Goal: Task Accomplishment & Management: Manage account settings

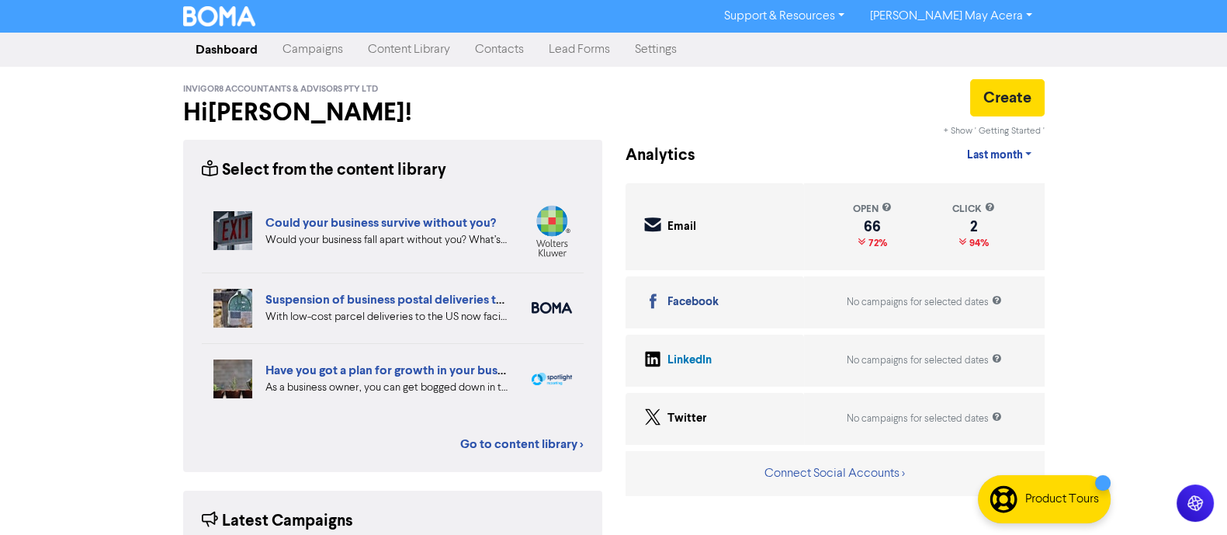
click at [306, 50] on link "Campaigns" at bounding box center [312, 49] width 85 height 31
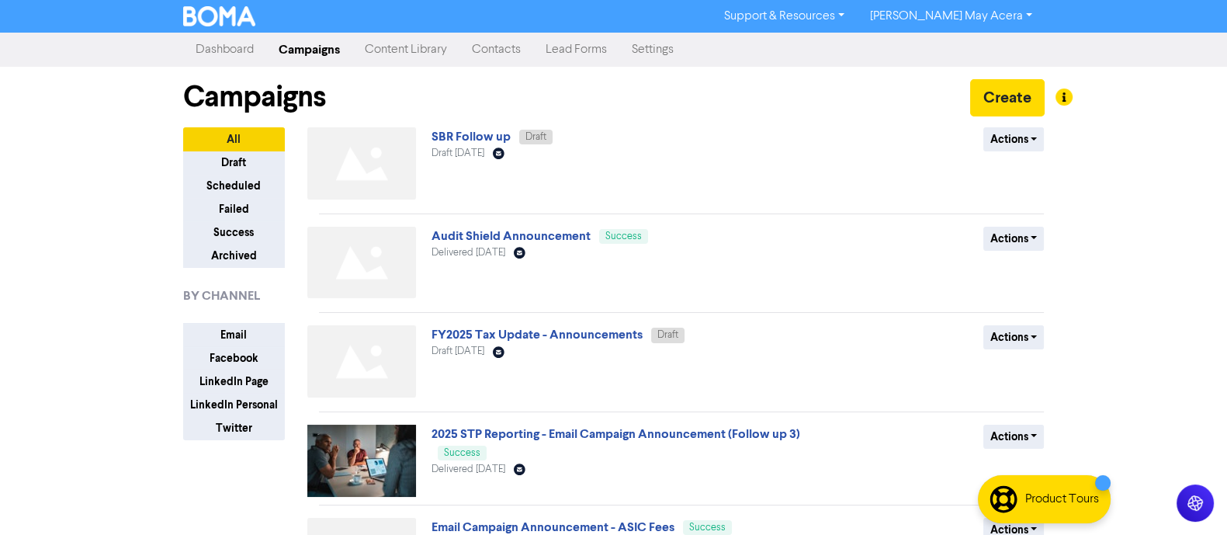
click at [516, 44] on link "Contacts" at bounding box center [496, 49] width 74 height 31
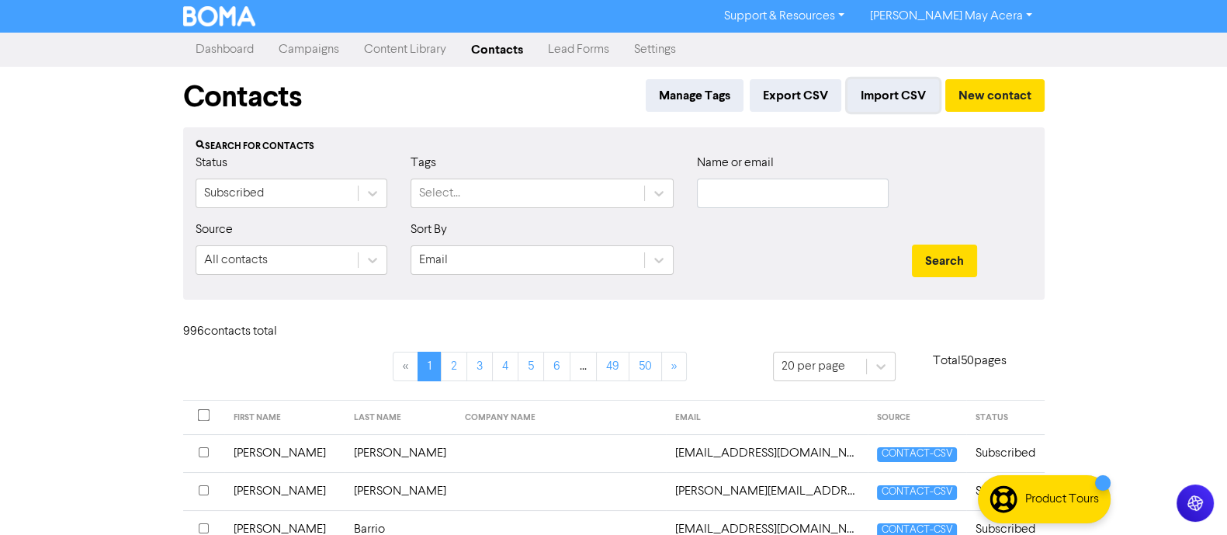
drag, startPoint x: 880, startPoint y: 102, endPoint x: 827, endPoint y: 119, distance: 55.5
click at [802, 123] on div "Contacts Manage Tags Export CSV Import CSV New contact" at bounding box center [613, 97] width 861 height 61
click at [869, 99] on button "Import CSV" at bounding box center [893, 95] width 92 height 33
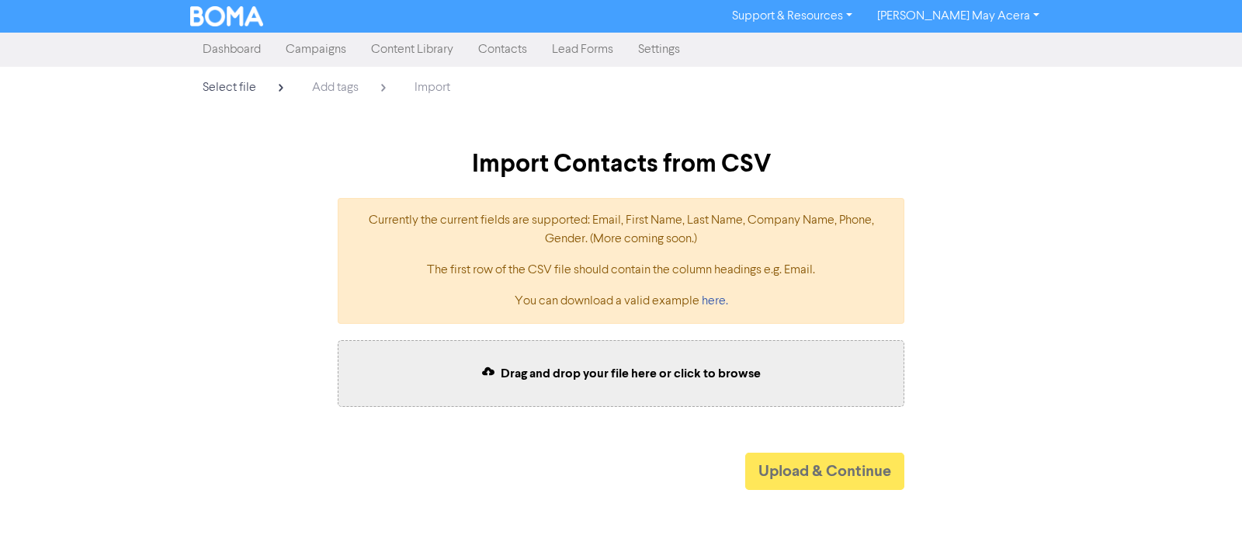
click at [518, 45] on link "Contacts" at bounding box center [503, 49] width 74 height 31
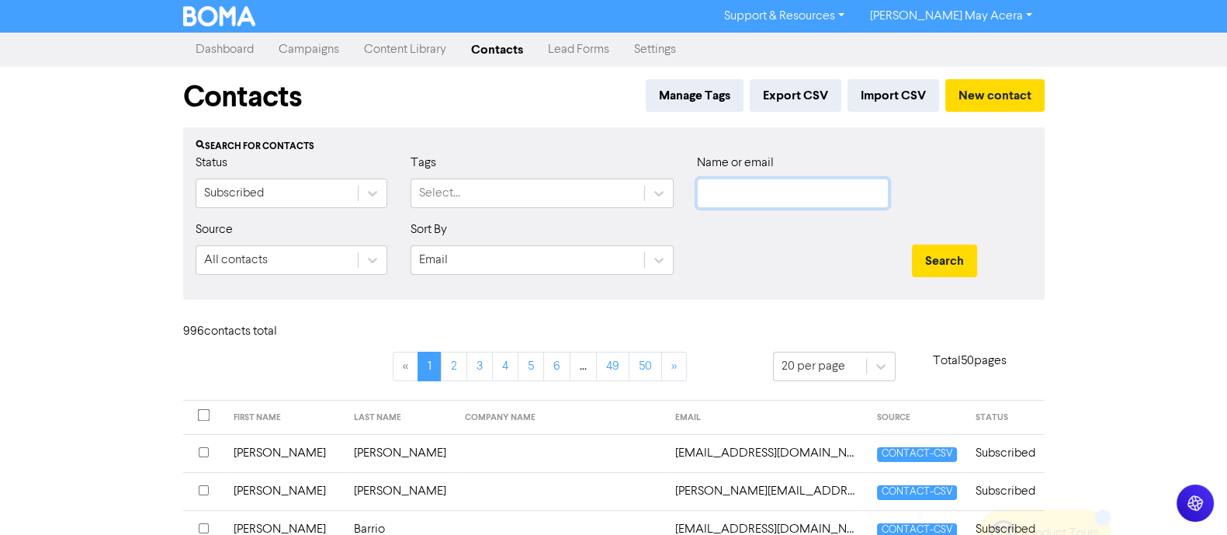
click at [786, 193] on input "text" at bounding box center [793, 192] width 192 height 29
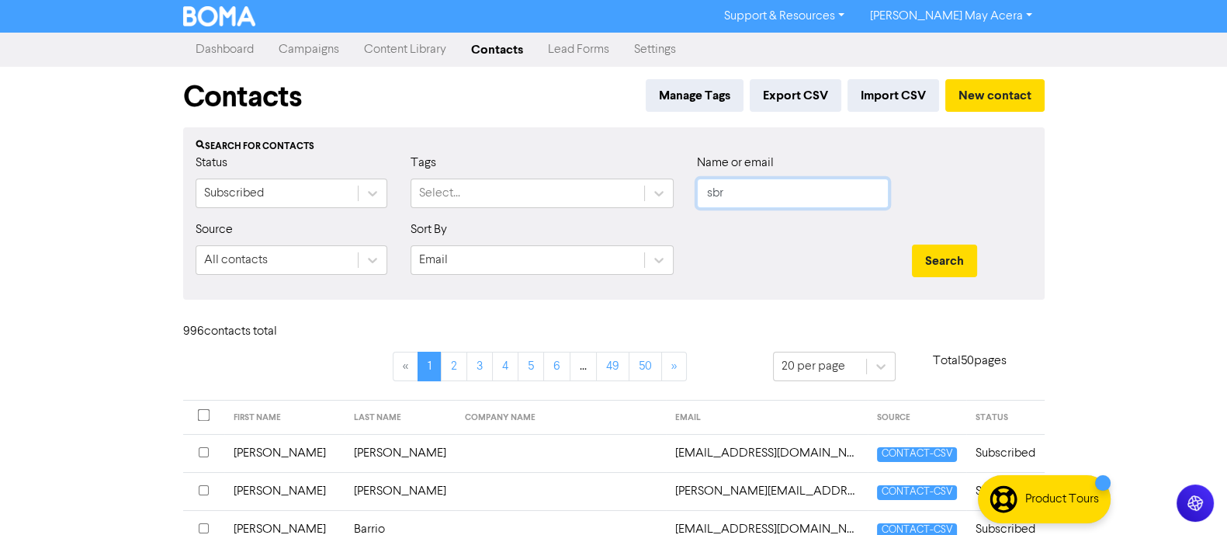
click at [912, 244] on button "Search" at bounding box center [944, 260] width 65 height 33
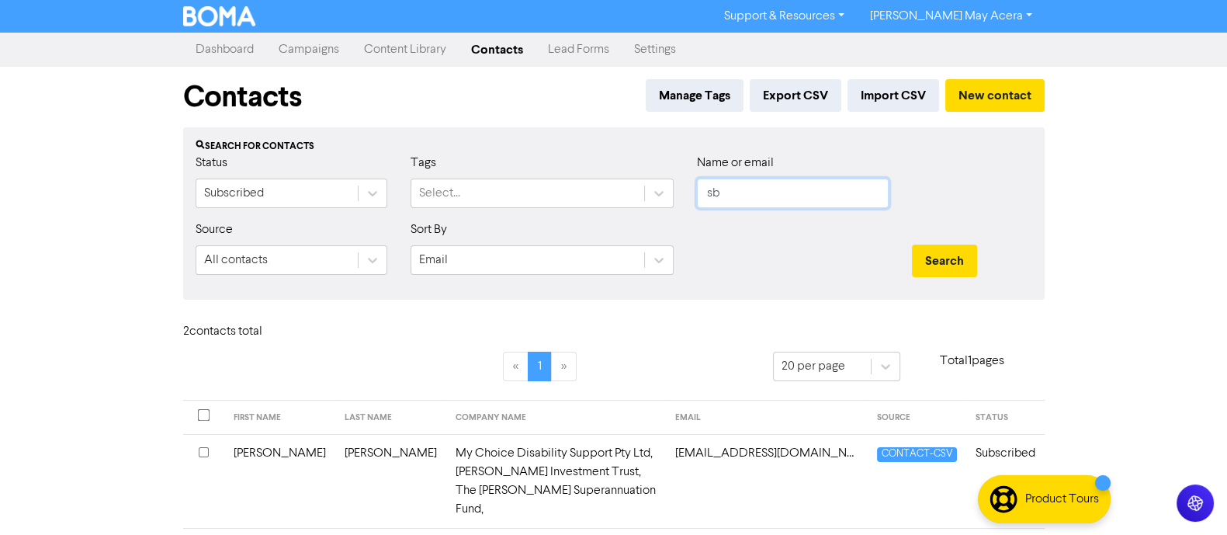
type input "s"
click at [1083, 203] on div "Support & Resources Video Tutorials FAQ & Guides Marketing Education [PERSON_NA…" at bounding box center [613, 267] width 1227 height 535
click at [881, 71] on div "Contacts Manage Tags Export CSV Import CSV New contact" at bounding box center [613, 97] width 861 height 61
click at [885, 85] on button "Import CSV" at bounding box center [893, 95] width 92 height 33
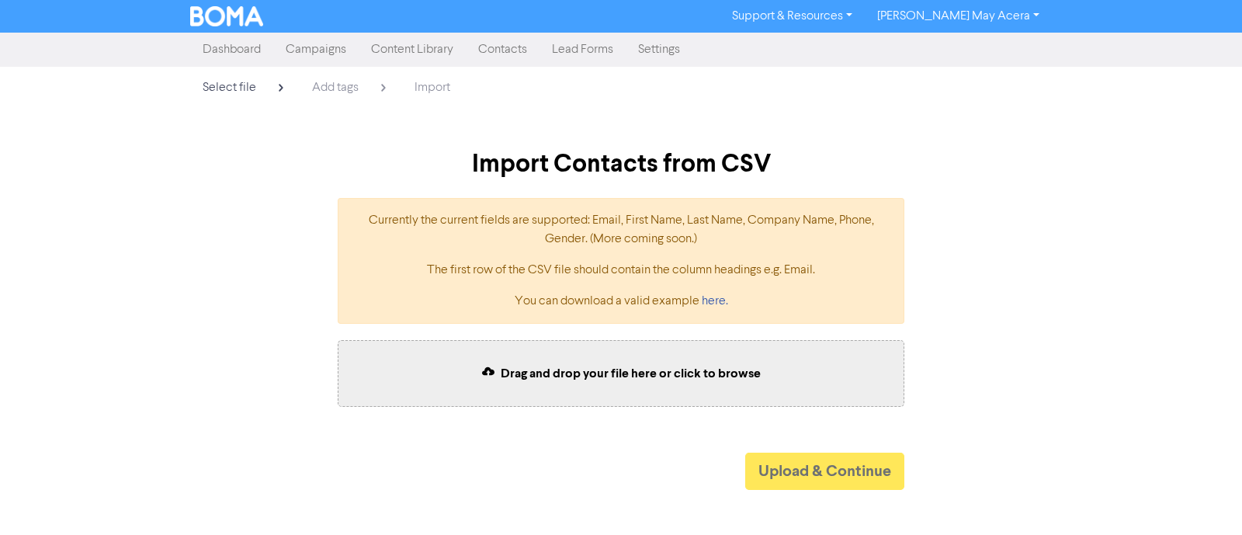
click at [972, 291] on div "Currently the current fields are supported: Email, First Name, Last Name, Compa…" at bounding box center [620, 260] width 885 height 151
click at [513, 49] on link "Contacts" at bounding box center [503, 49] width 74 height 31
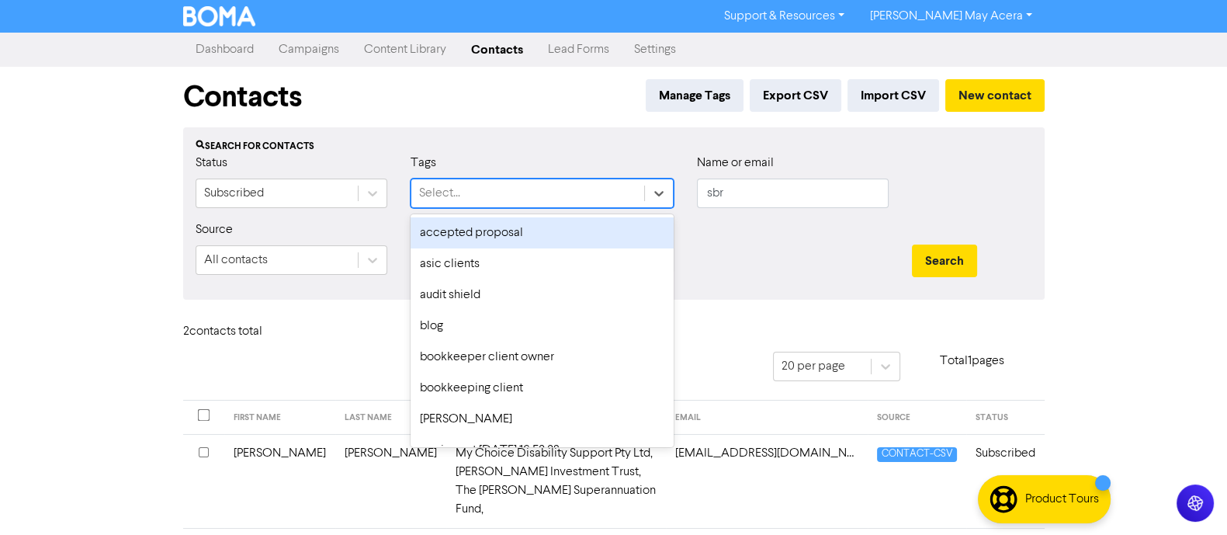
click at [469, 186] on div "Select..." at bounding box center [527, 193] width 233 height 28
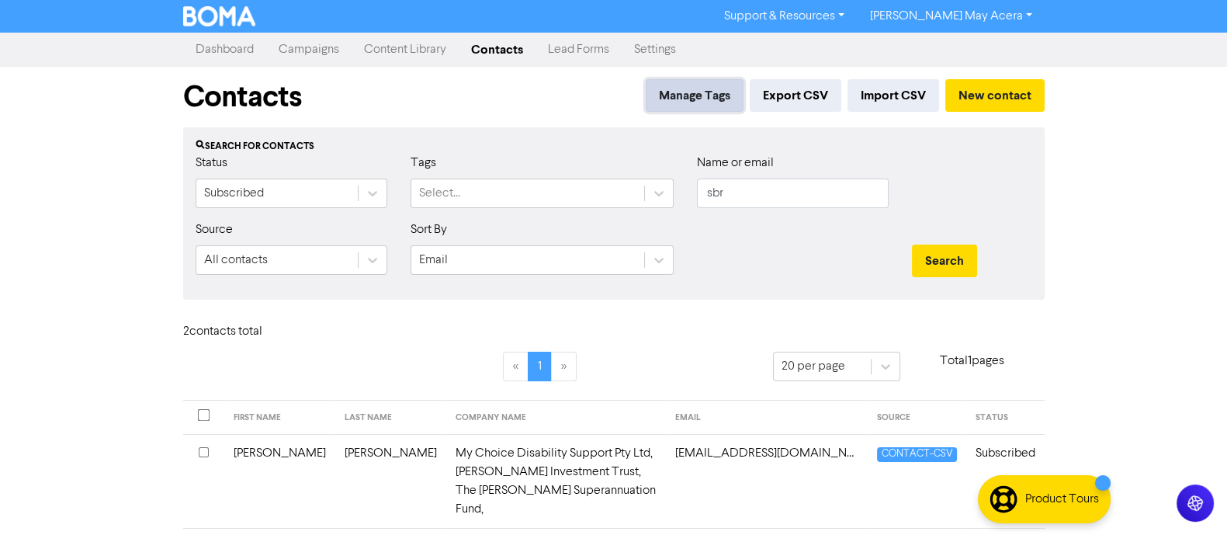
click at [707, 100] on button "Manage Tags" at bounding box center [695, 95] width 98 height 33
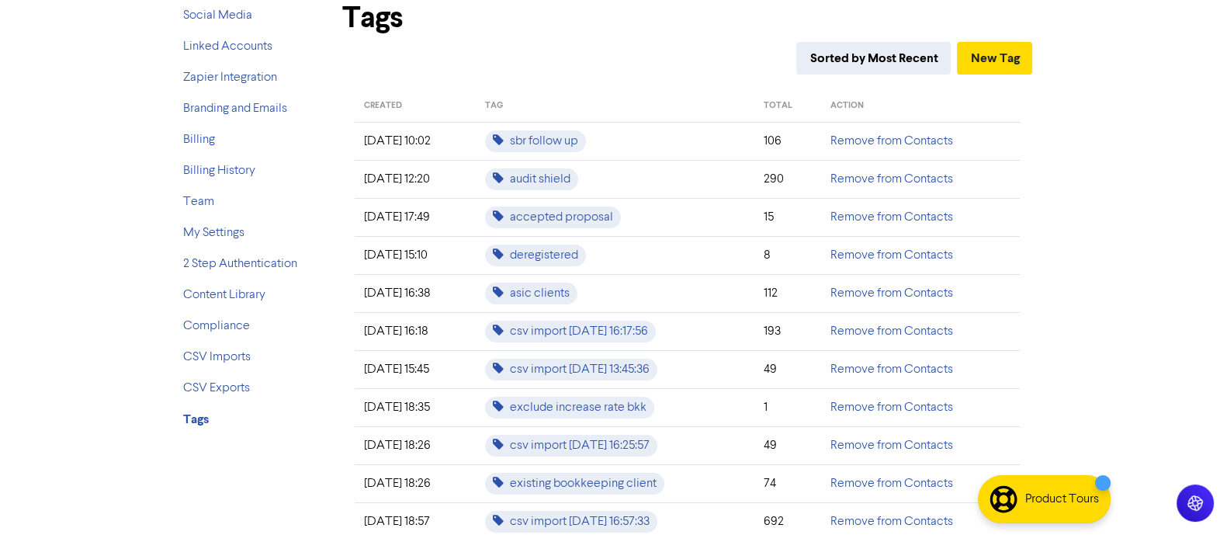
scroll to position [101, 0]
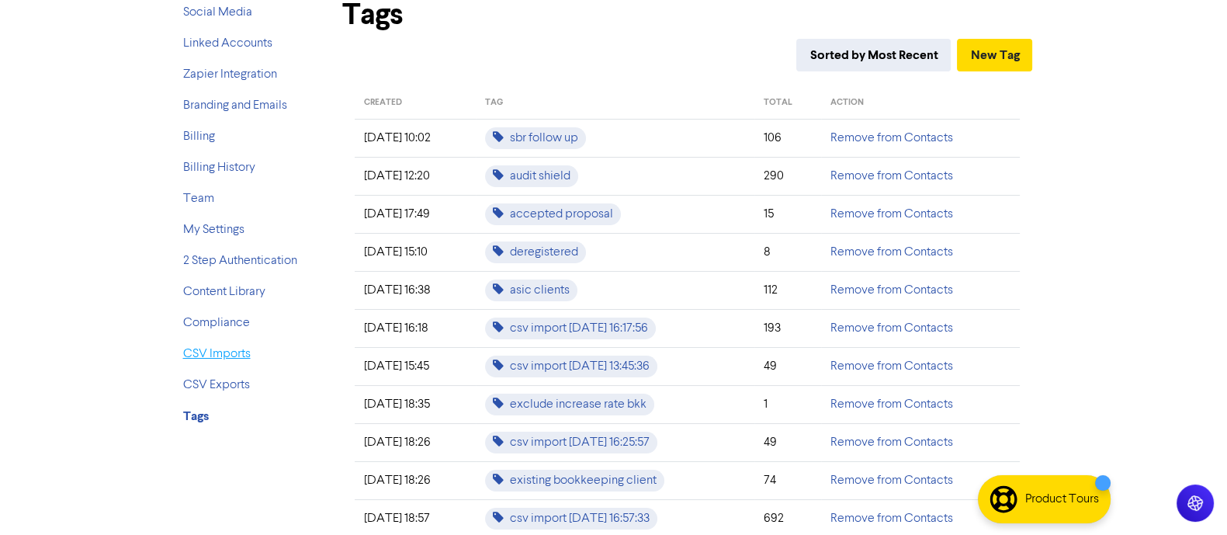
click at [225, 353] on link "CSV Imports" at bounding box center [217, 354] width 68 height 12
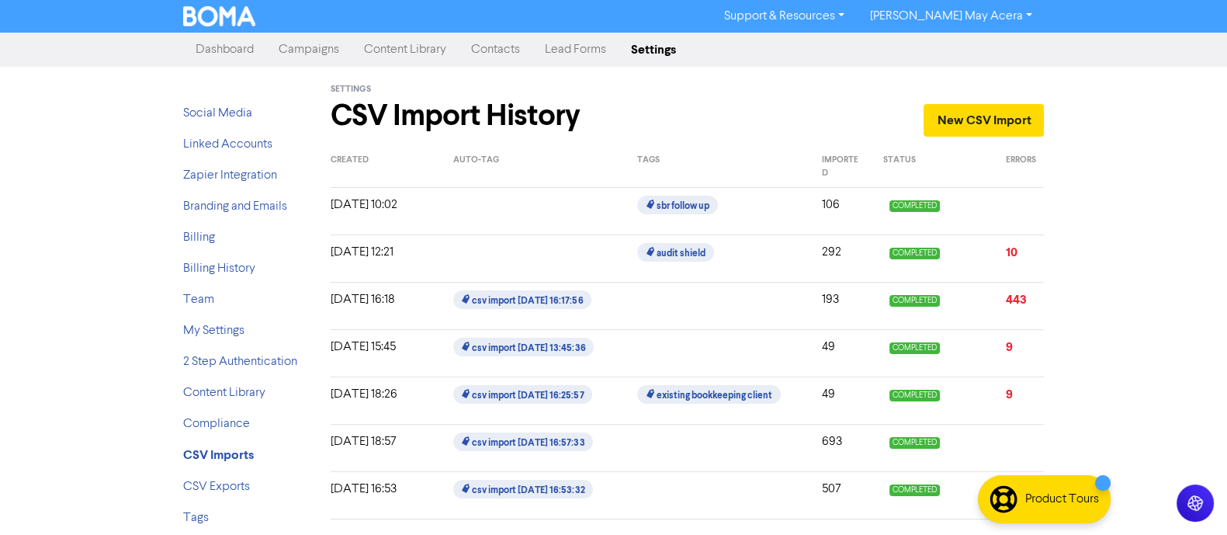
click at [1086, 154] on div "Support & Resources Video Tutorials FAQ & Guides Marketing Education [PERSON_NA…" at bounding box center [613, 267] width 1227 height 535
click at [219, 50] on link "Dashboard" at bounding box center [224, 49] width 83 height 31
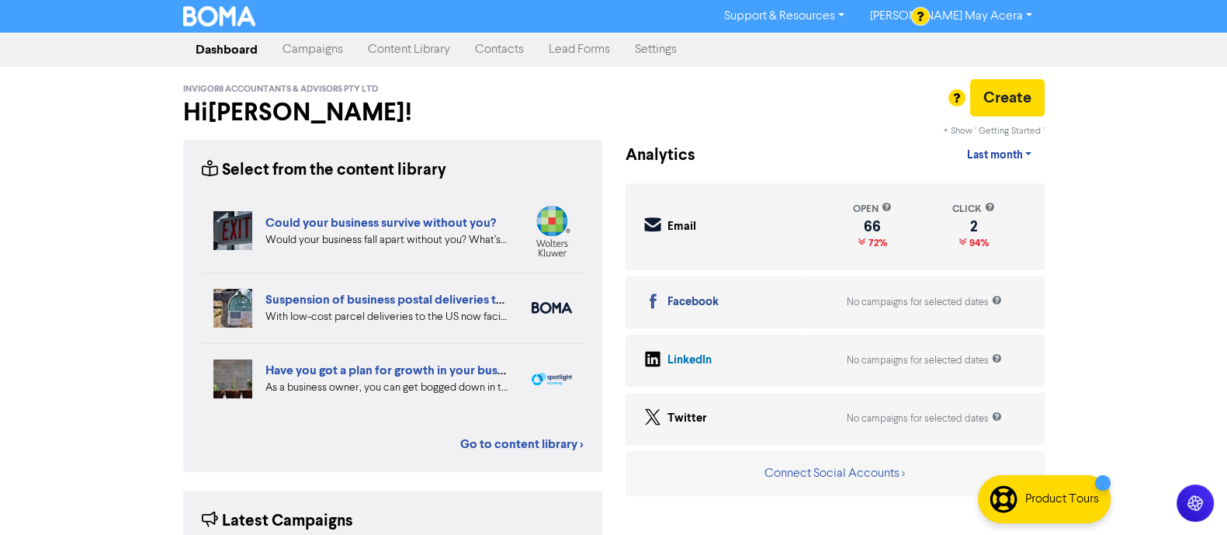
click at [733, 120] on div "Create" at bounding box center [835, 106] width 442 height 54
click at [324, 48] on link "Campaigns" at bounding box center [312, 49] width 85 height 31
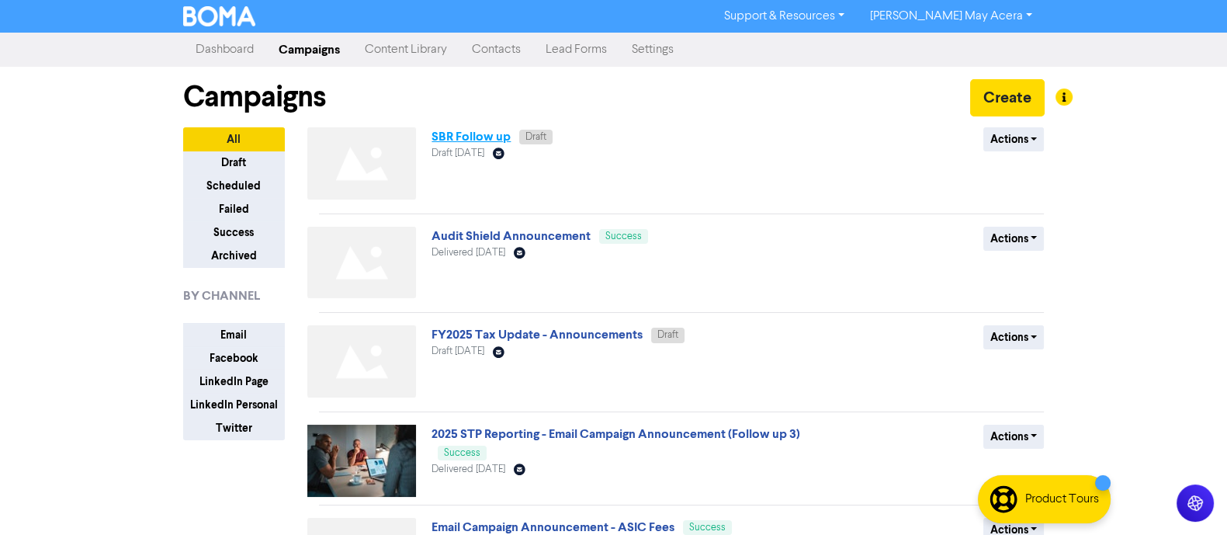
click at [479, 144] on link "SBR Follow up" at bounding box center [470, 137] width 79 height 16
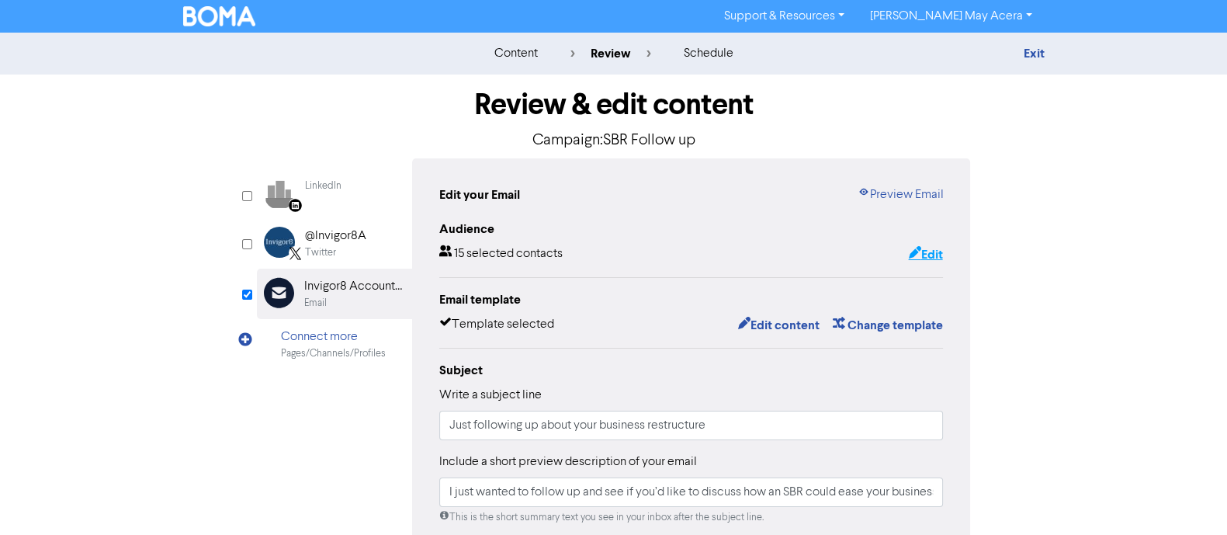
click at [931, 254] on button "Edit" at bounding box center [925, 254] width 36 height 20
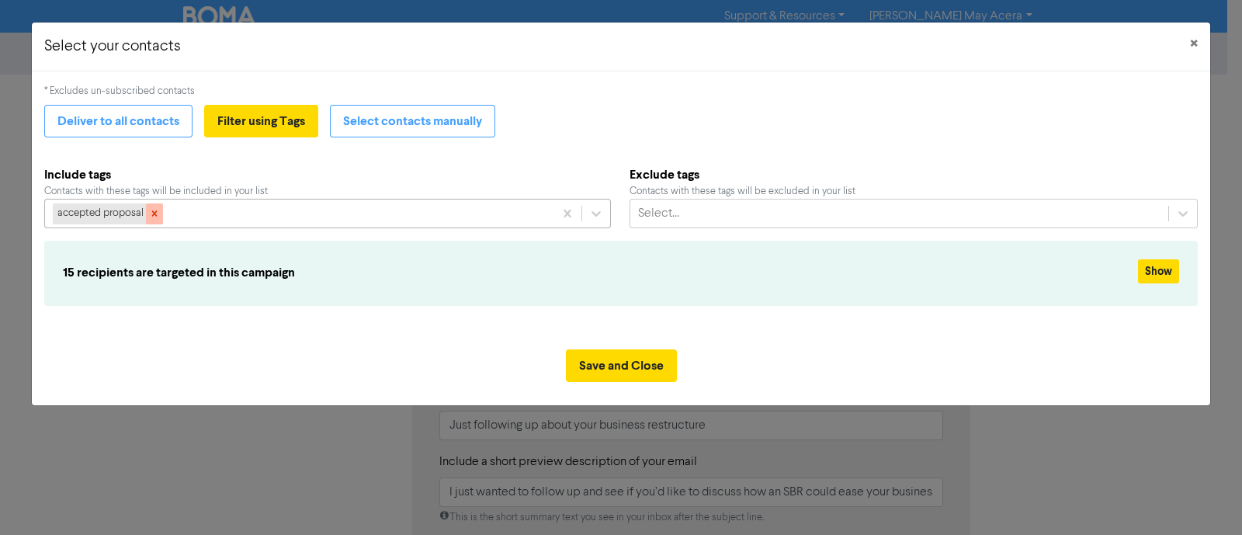
click at [159, 213] on icon at bounding box center [154, 213] width 11 height 11
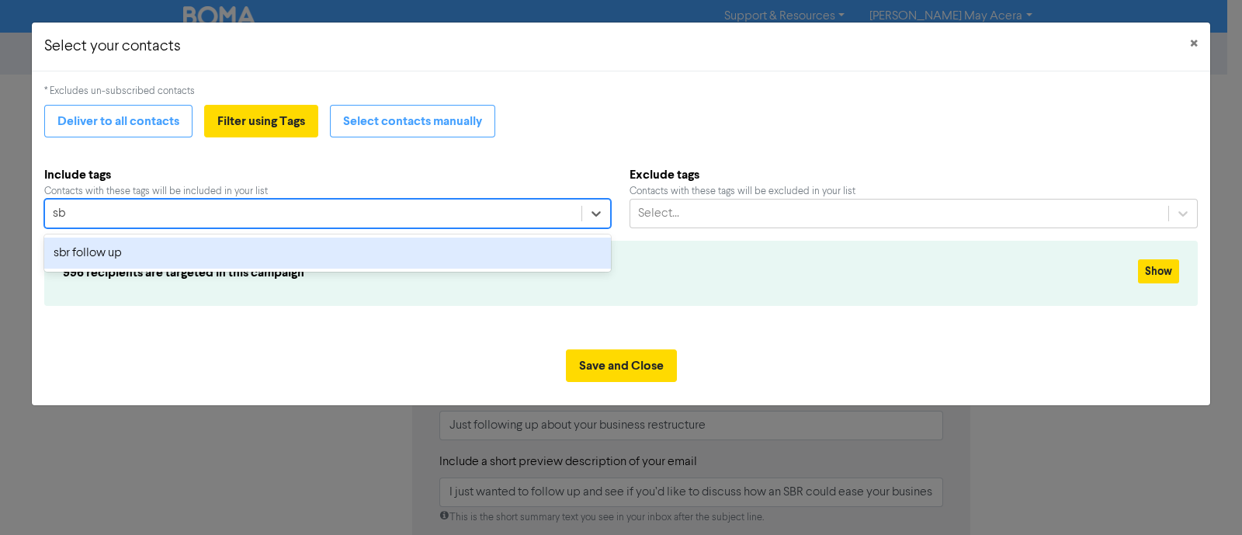
type input "sbr"
click at [159, 245] on div "sbr follow up" at bounding box center [327, 252] width 566 height 31
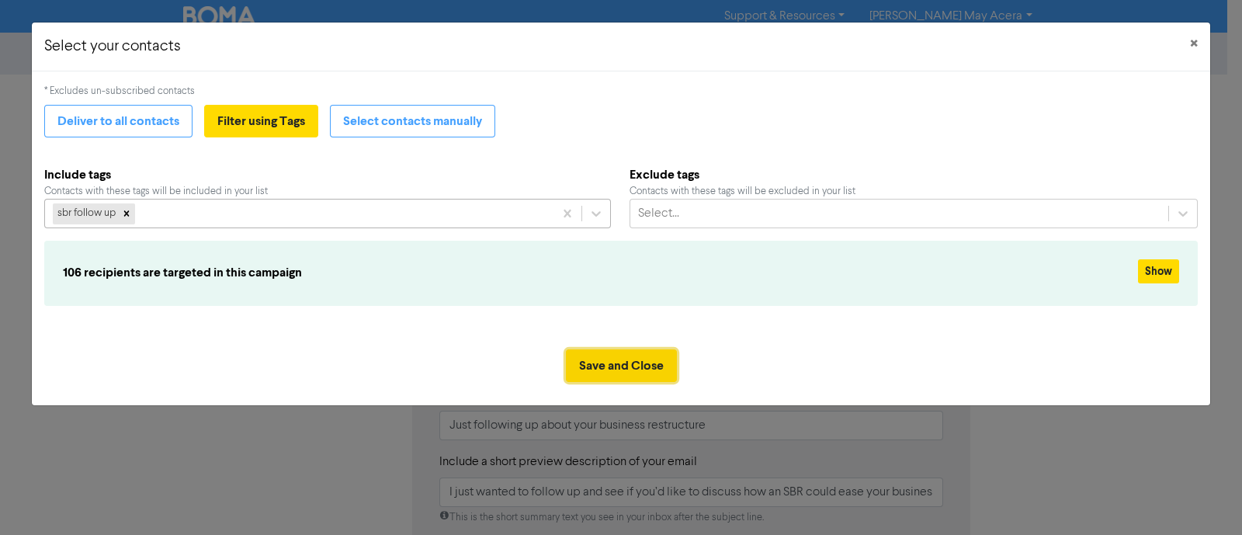
click at [634, 364] on button "Save and Close" at bounding box center [621, 365] width 111 height 33
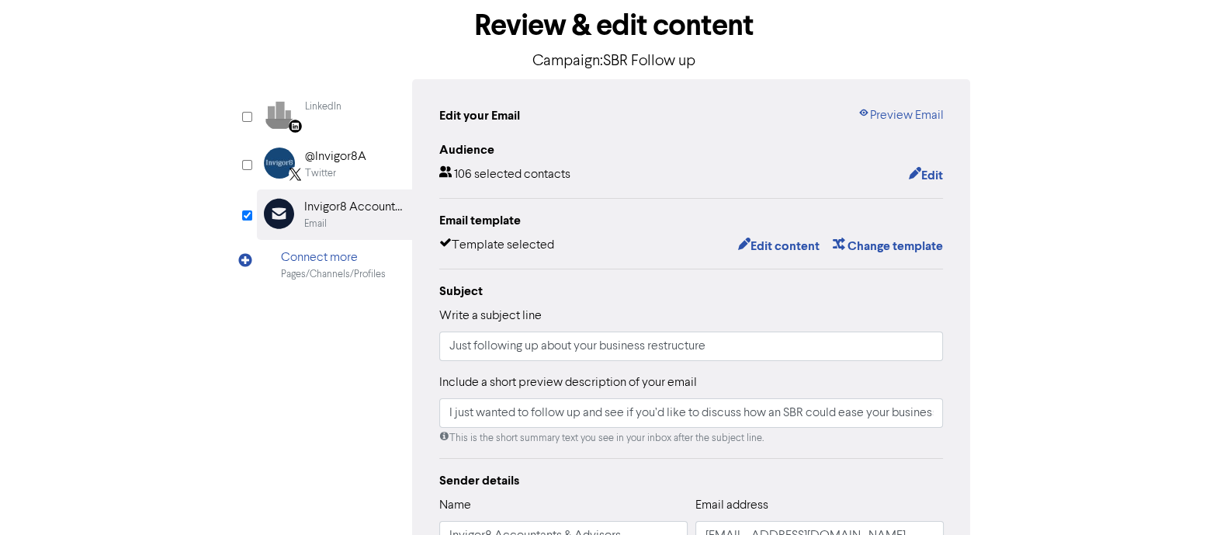
scroll to position [75, 0]
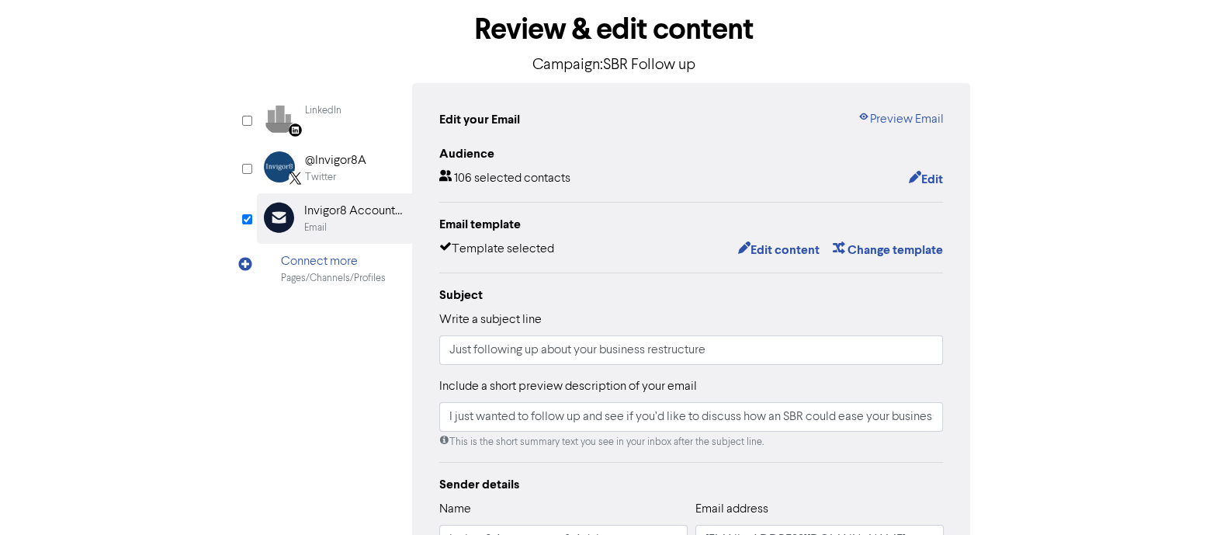
click at [1151, 355] on div "content review schedule Exit Review & edit content Campaign: SBR Follow up Link…" at bounding box center [613, 384] width 1227 height 855
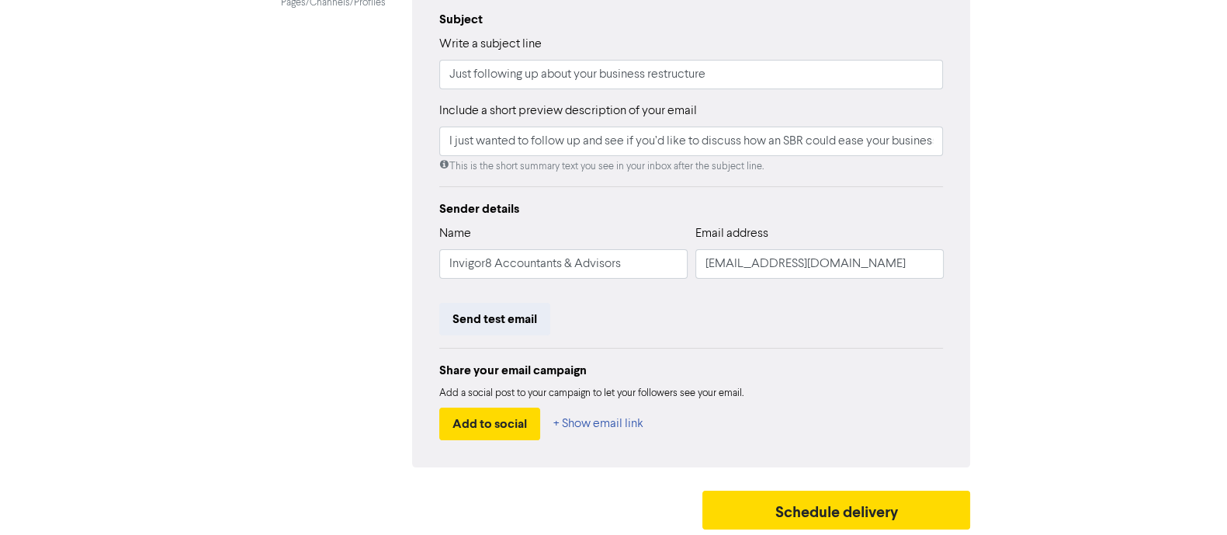
scroll to position [349, 0]
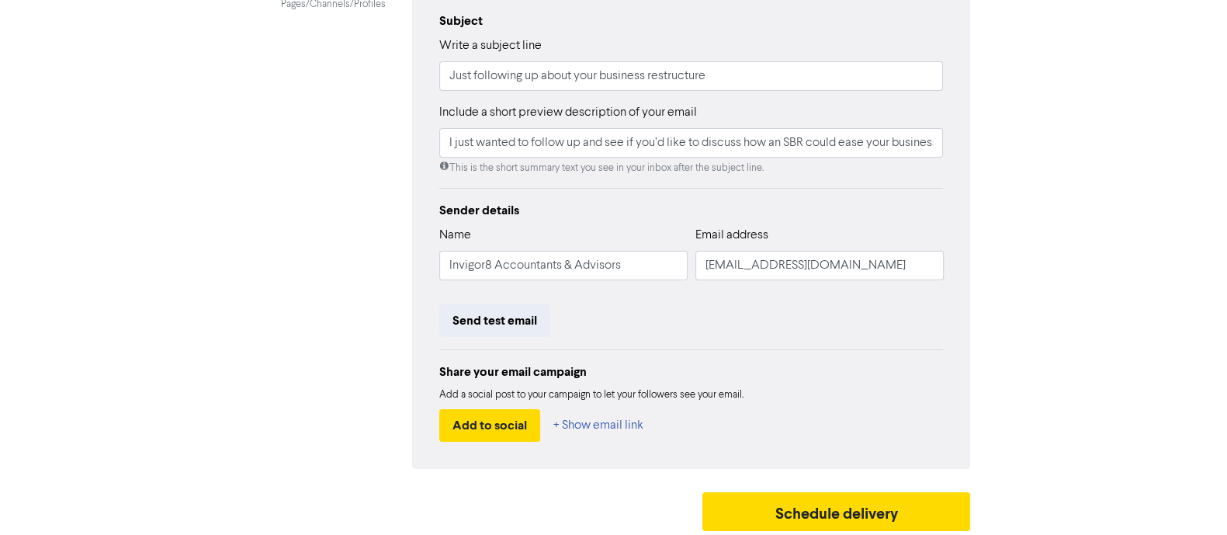
click at [1057, 379] on div "content review schedule Exit Review & edit content Campaign: SBR Follow up Link…" at bounding box center [613, 110] width 1227 height 855
click at [1096, 159] on div "content review schedule Exit Review & edit content Campaign: SBR Follow up Link…" at bounding box center [613, 110] width 1227 height 855
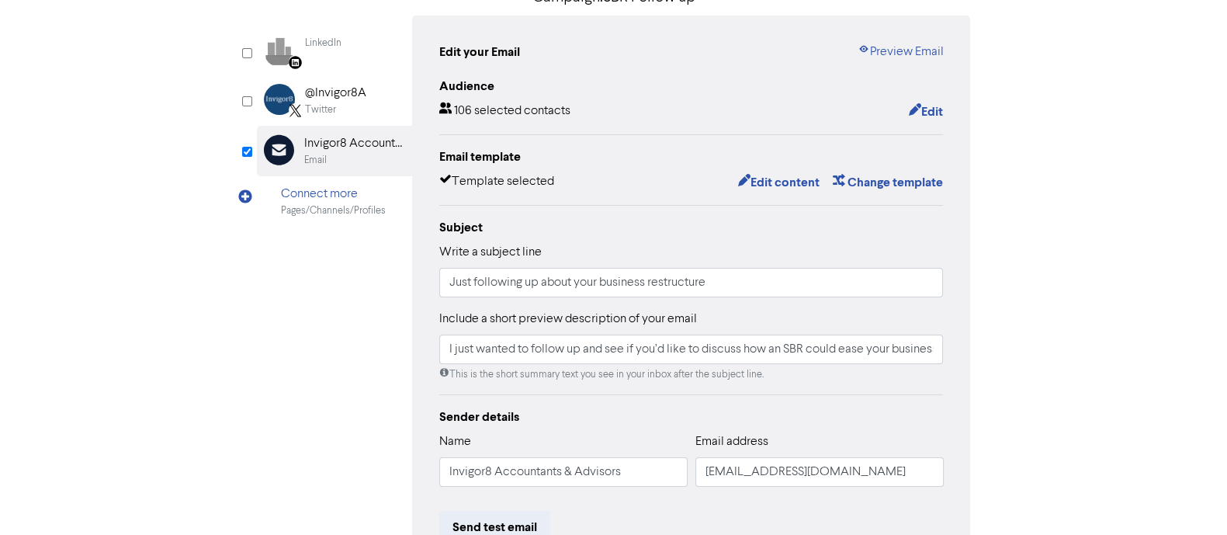
scroll to position [352, 0]
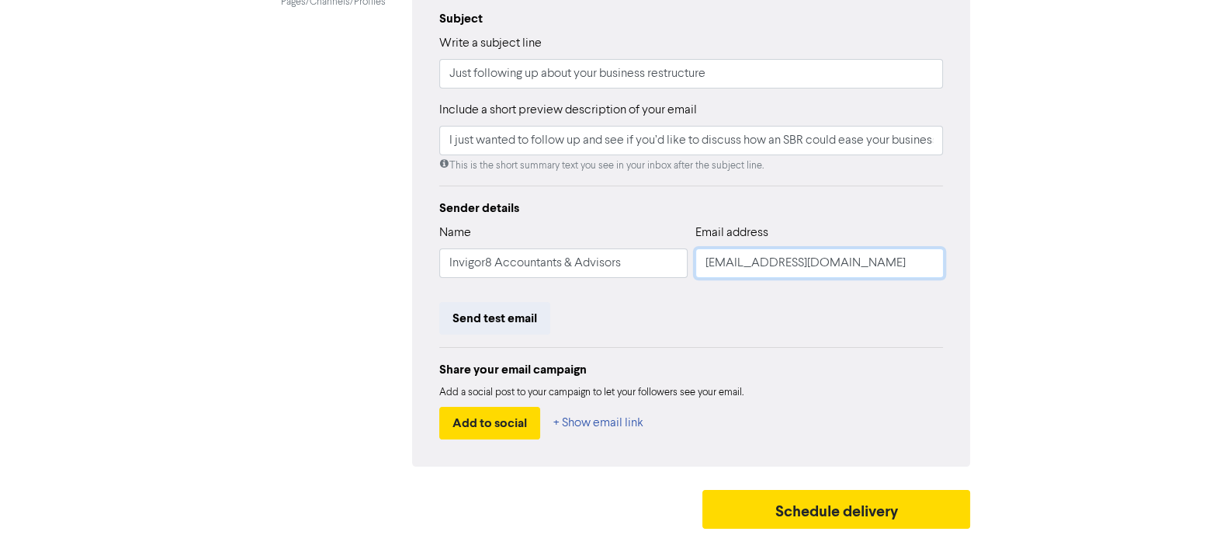
drag, startPoint x: 727, startPoint y: 260, endPoint x: 699, endPoint y: 265, distance: 28.3
click at [699, 265] on input "[EMAIL_ADDRESS][DOMAIN_NAME]" at bounding box center [819, 262] width 248 height 29
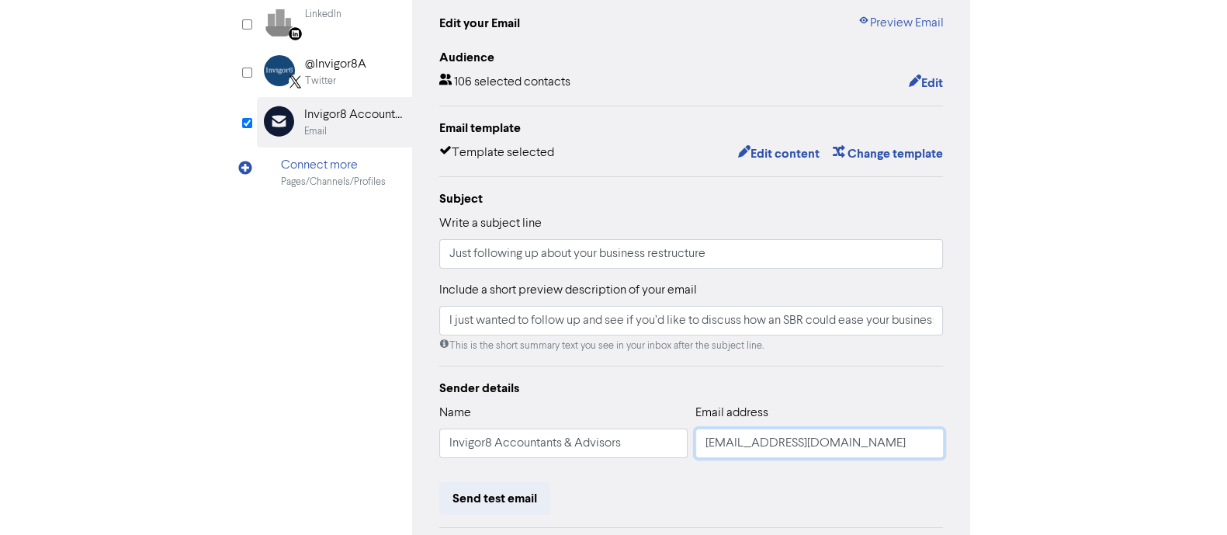
scroll to position [0, 0]
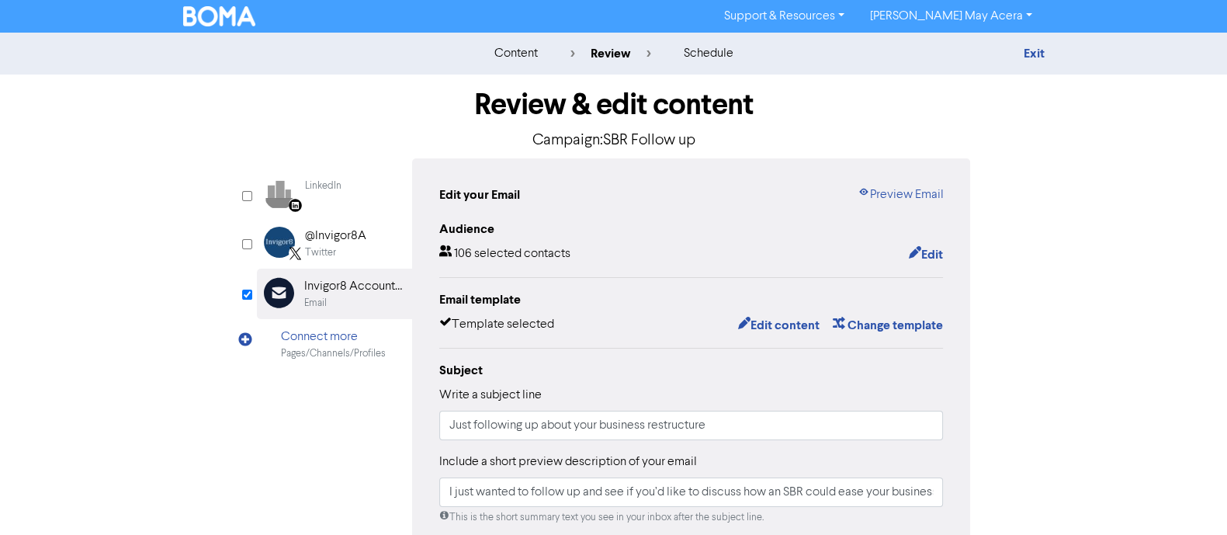
click at [199, 17] on img at bounding box center [219, 16] width 73 height 20
